Goal: Information Seeking & Learning: Learn about a topic

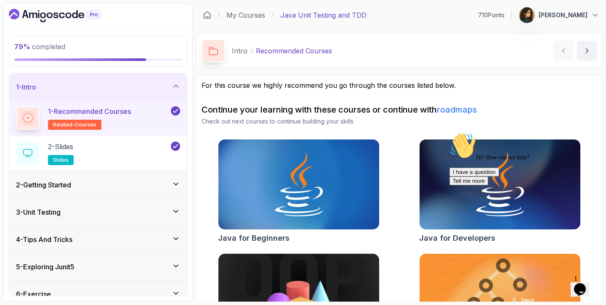
click at [183, 91] on div "1 - Intro" at bounding box center [97, 87] width 177 height 27
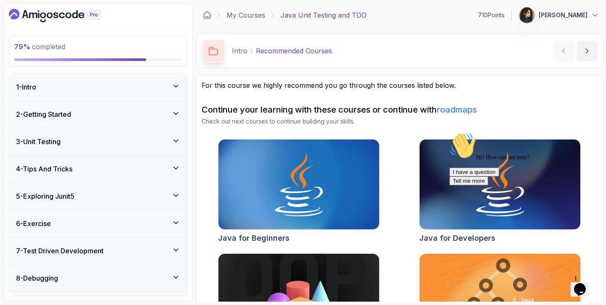
click at [576, 283] on button "Opens Chat This icon Opens the chat window." at bounding box center [579, 290] width 19 height 14
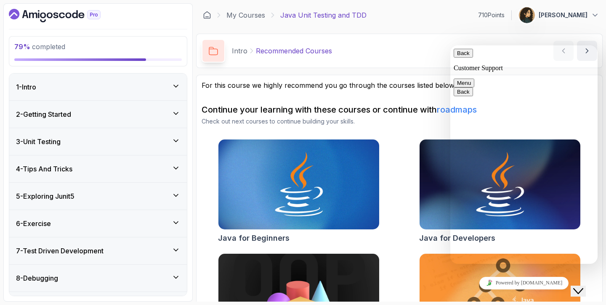
click at [585, 292] on button "Close Chat This icon closes the chat window." at bounding box center [577, 291] width 15 height 11
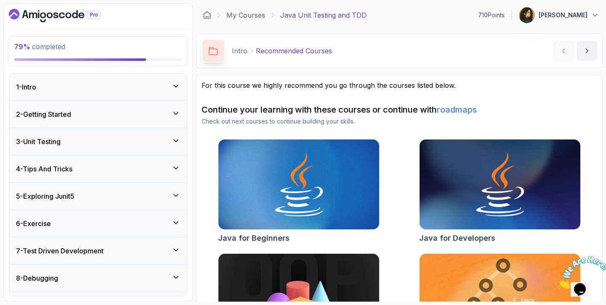
click at [557, 283] on icon "Close" at bounding box center [557, 286] width 0 height 7
click at [108, 220] on div "6 - Exercise" at bounding box center [98, 224] width 164 height 10
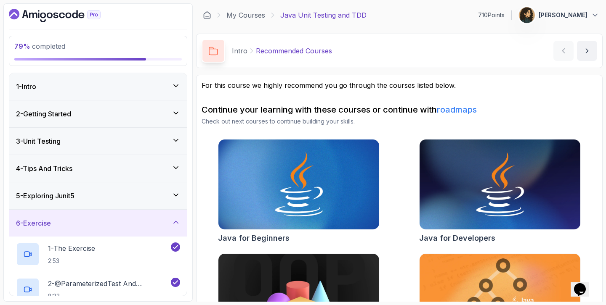
click at [108, 220] on div "6 - Exercise" at bounding box center [98, 223] width 164 height 10
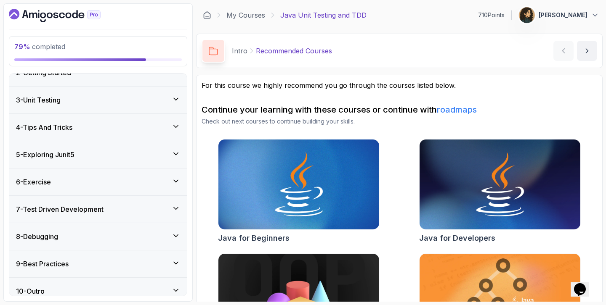
scroll to position [50, 0]
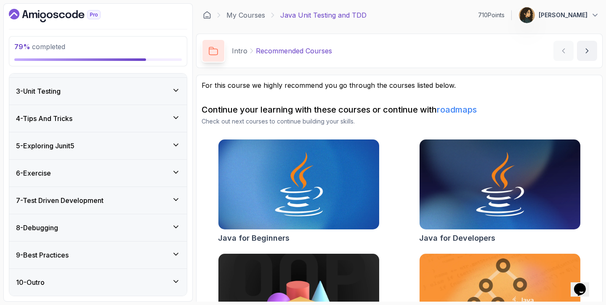
click at [135, 200] on div "7 - Test Driven Development" at bounding box center [98, 201] width 164 height 10
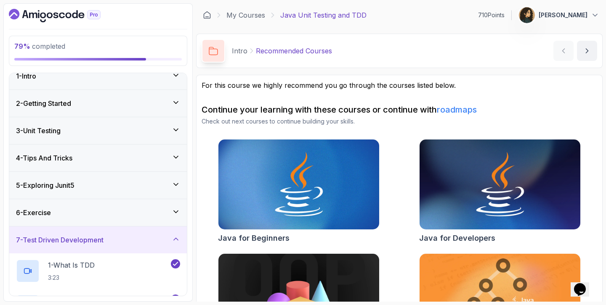
scroll to position [0, 0]
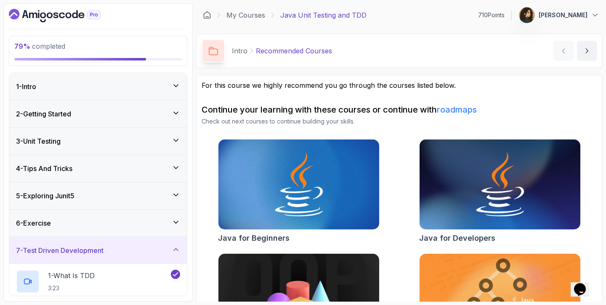
click at [132, 217] on div "6 - Exercise" at bounding box center [97, 223] width 177 height 27
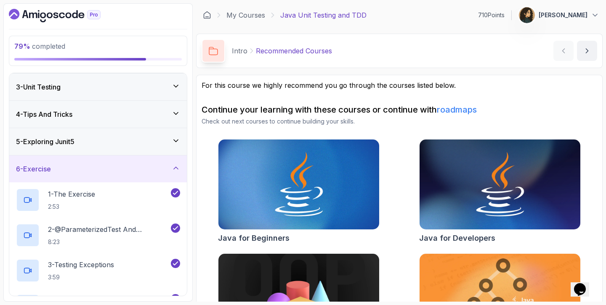
scroll to position [52, 0]
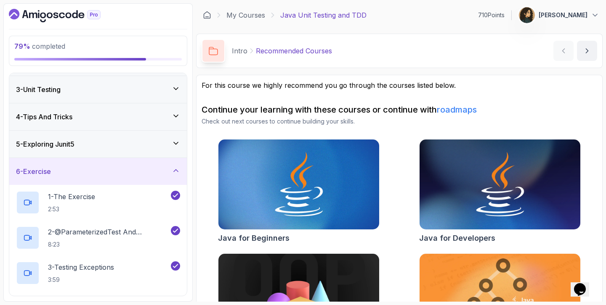
click at [150, 171] on div "6 - Exercise" at bounding box center [98, 172] width 164 height 10
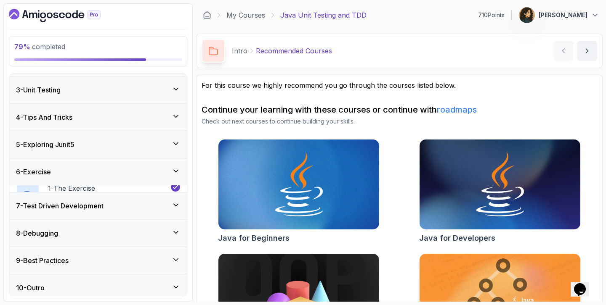
scroll to position [50, 0]
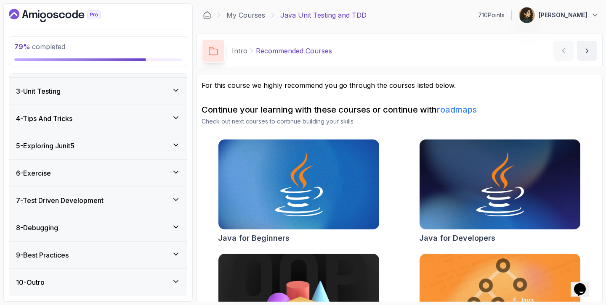
click at [140, 195] on div "7 - Test Driven Development" at bounding box center [97, 200] width 177 height 27
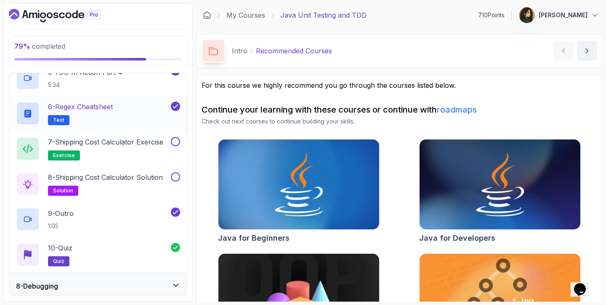
scroll to position [345, 0]
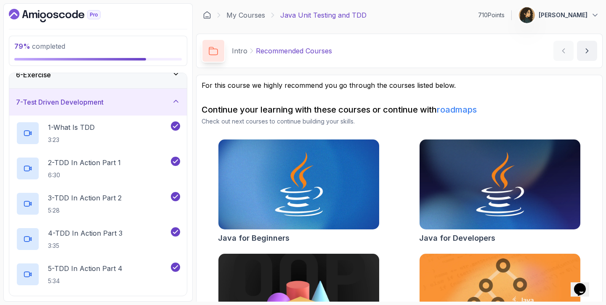
click at [135, 103] on div "7 - Test Driven Development" at bounding box center [98, 102] width 164 height 10
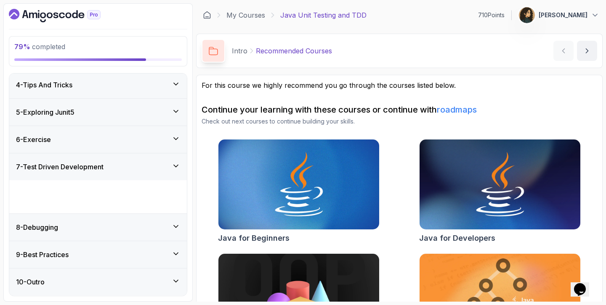
scroll to position [50, 0]
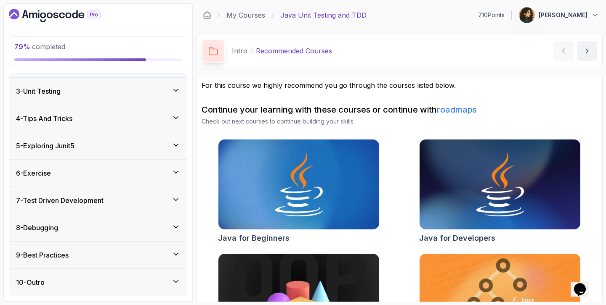
click at [107, 218] on div "8 - Debugging" at bounding box center [97, 227] width 177 height 27
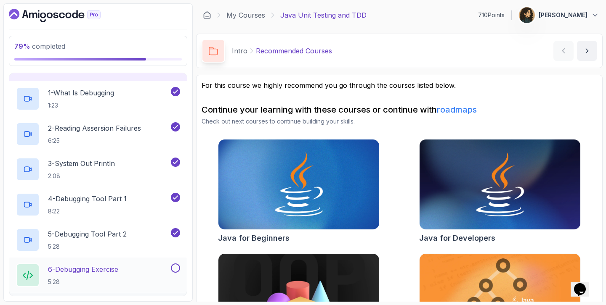
scroll to position [187, 0]
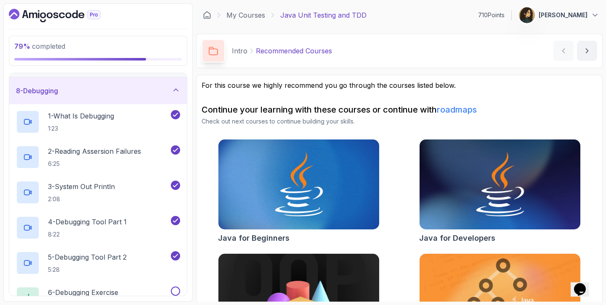
click at [127, 101] on div "8 - Debugging" at bounding box center [97, 90] width 177 height 27
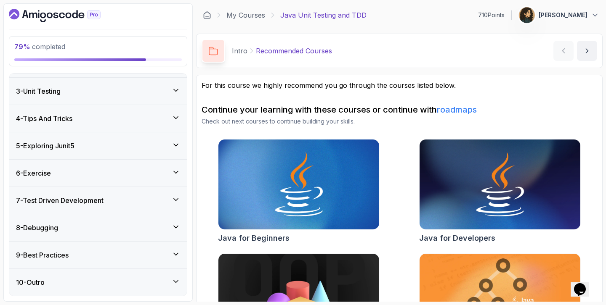
scroll to position [50, 0]
click at [105, 253] on div "9 - Best Practices" at bounding box center [98, 255] width 164 height 10
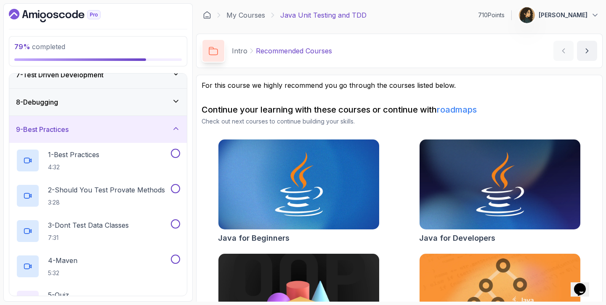
scroll to position [227, 0]
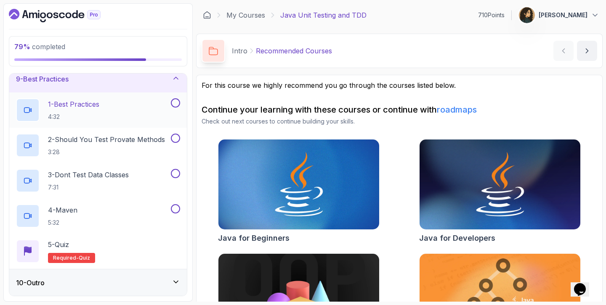
click at [111, 104] on div "1 - Best Practices 4:32" at bounding box center [92, 110] width 153 height 24
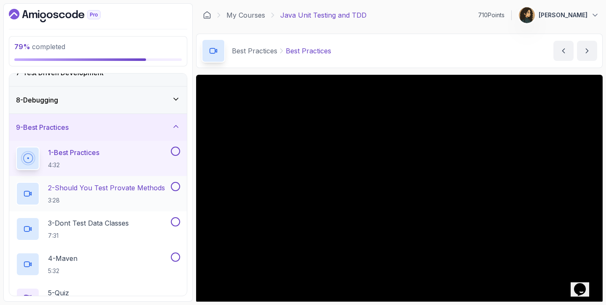
scroll to position [183, 0]
